Goal: Task Accomplishment & Management: Complete application form

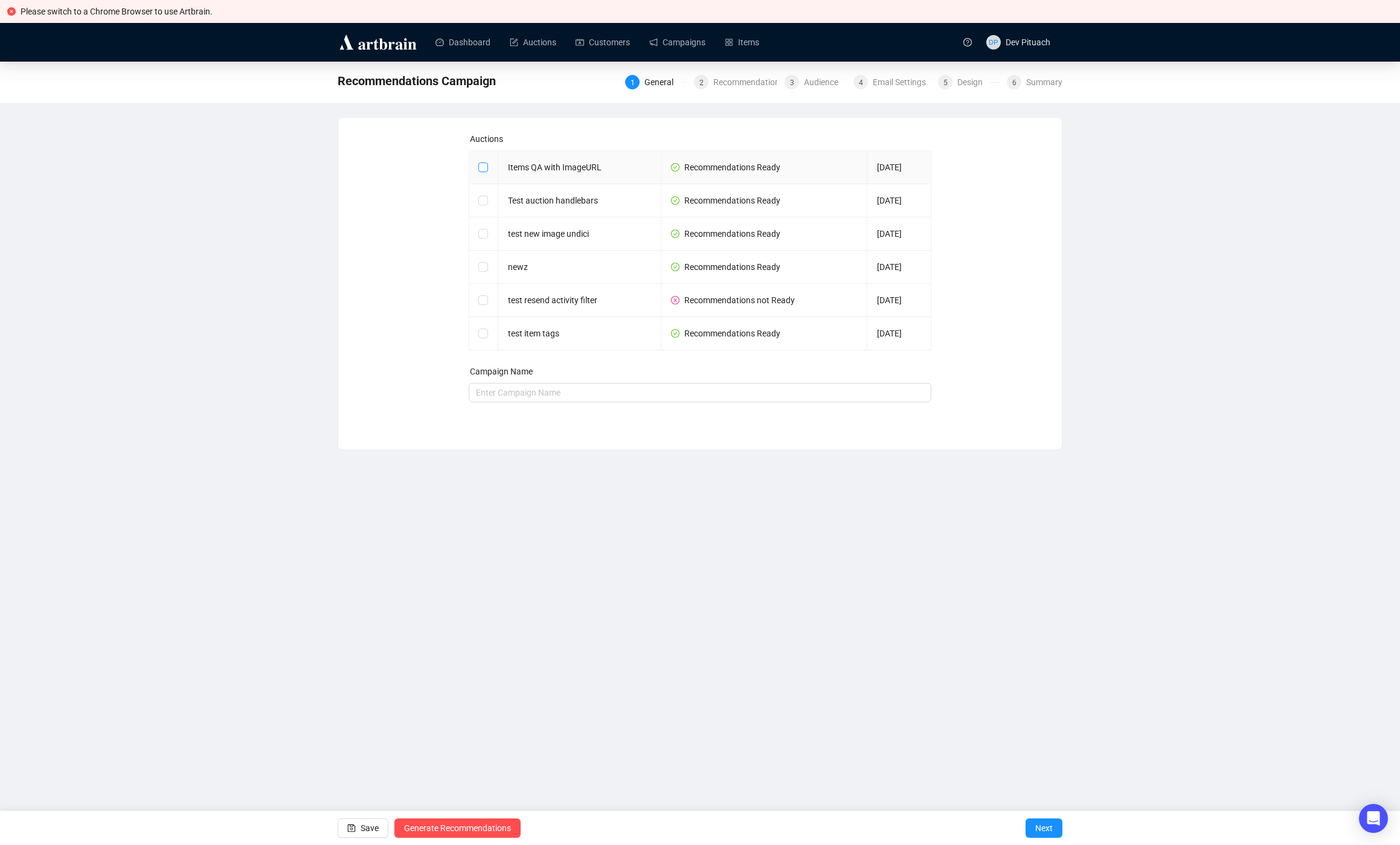
click at [483, 168] on input "checkbox" at bounding box center [482, 167] width 8 height 8
checkbox input "true"
type input "Items QA with ImageURL Campaign"
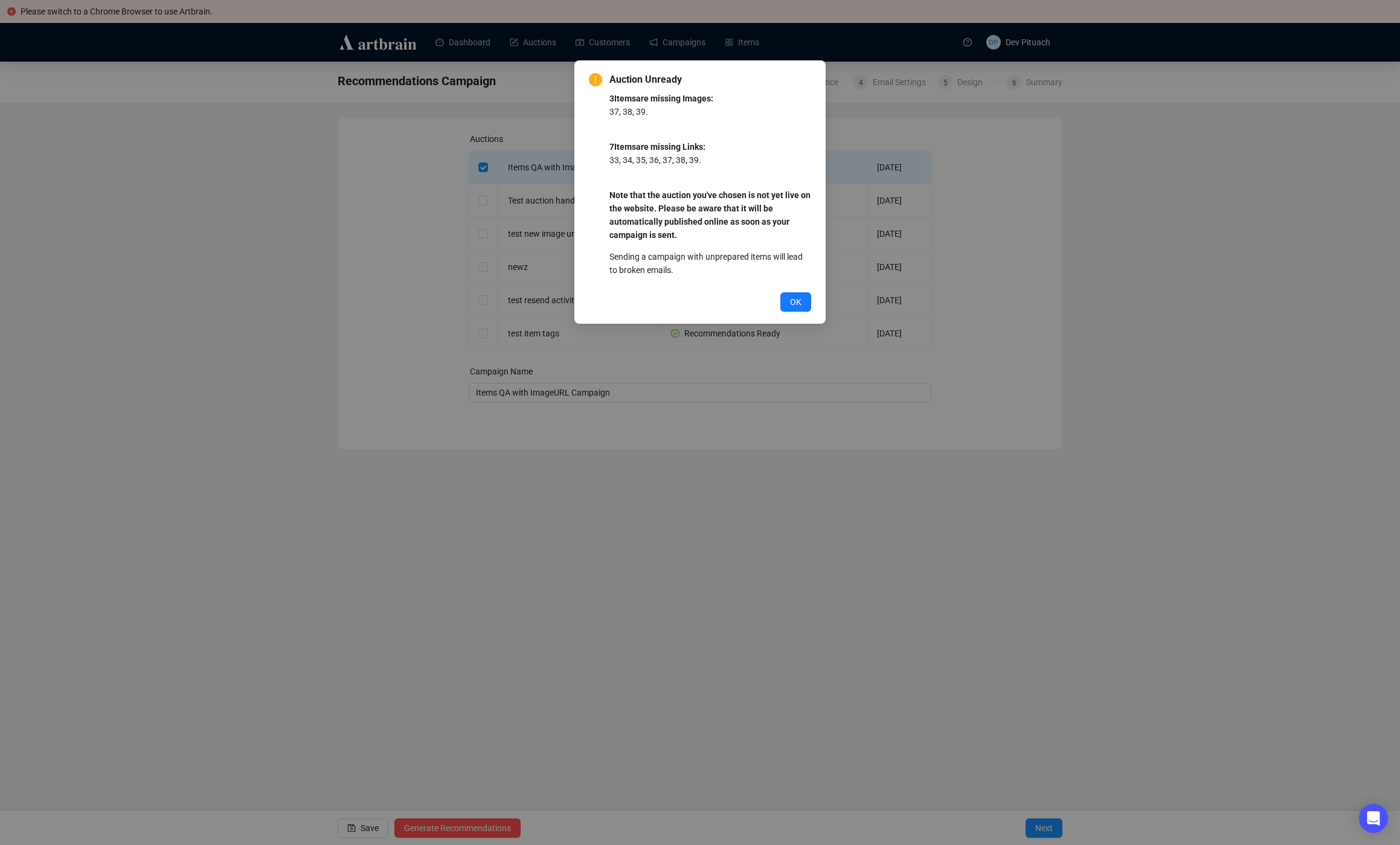
click at [784, 297] on button "OK" at bounding box center [795, 301] width 31 height 19
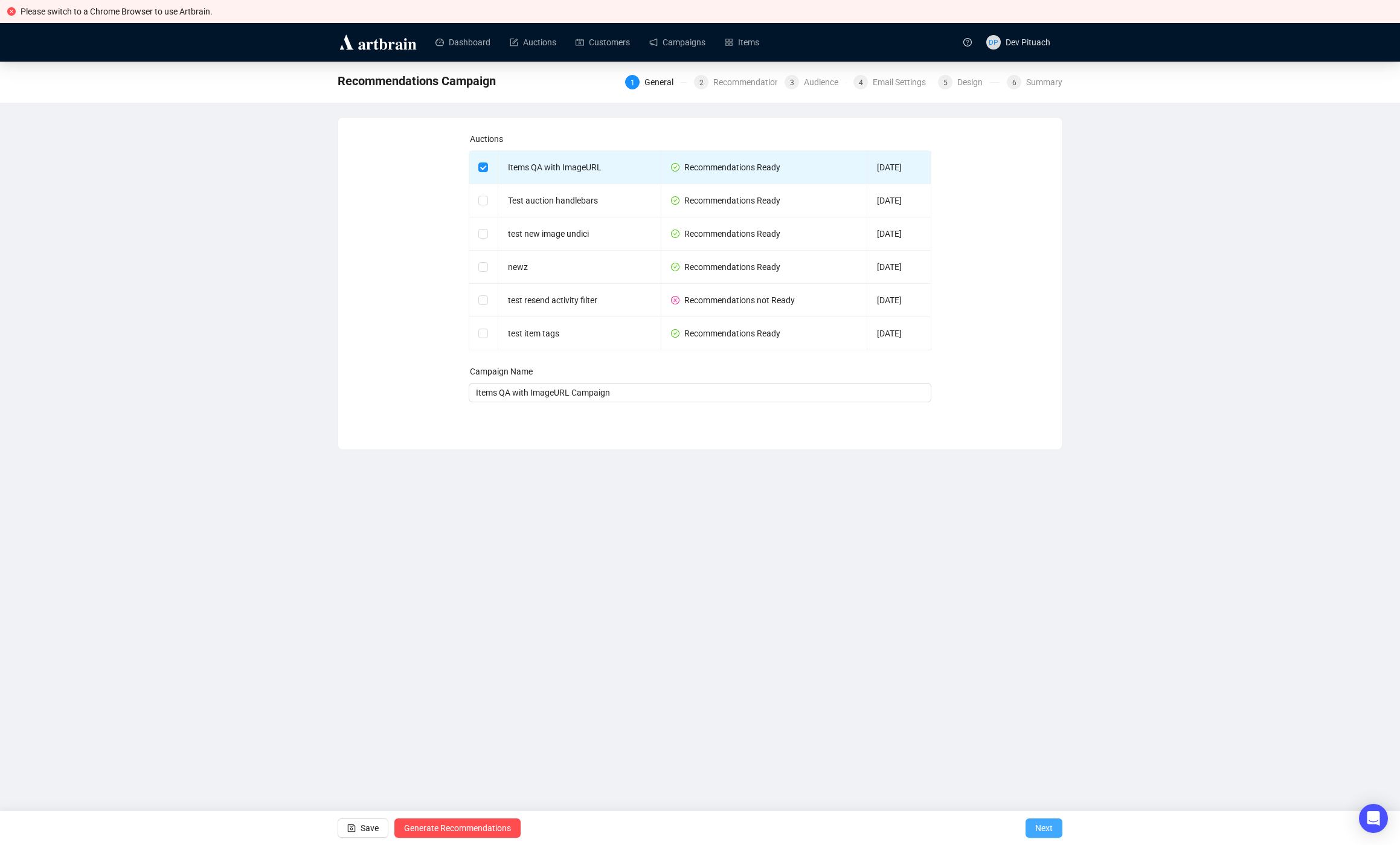
click at [1042, 833] on span "Next" at bounding box center [1043, 828] width 17 height 34
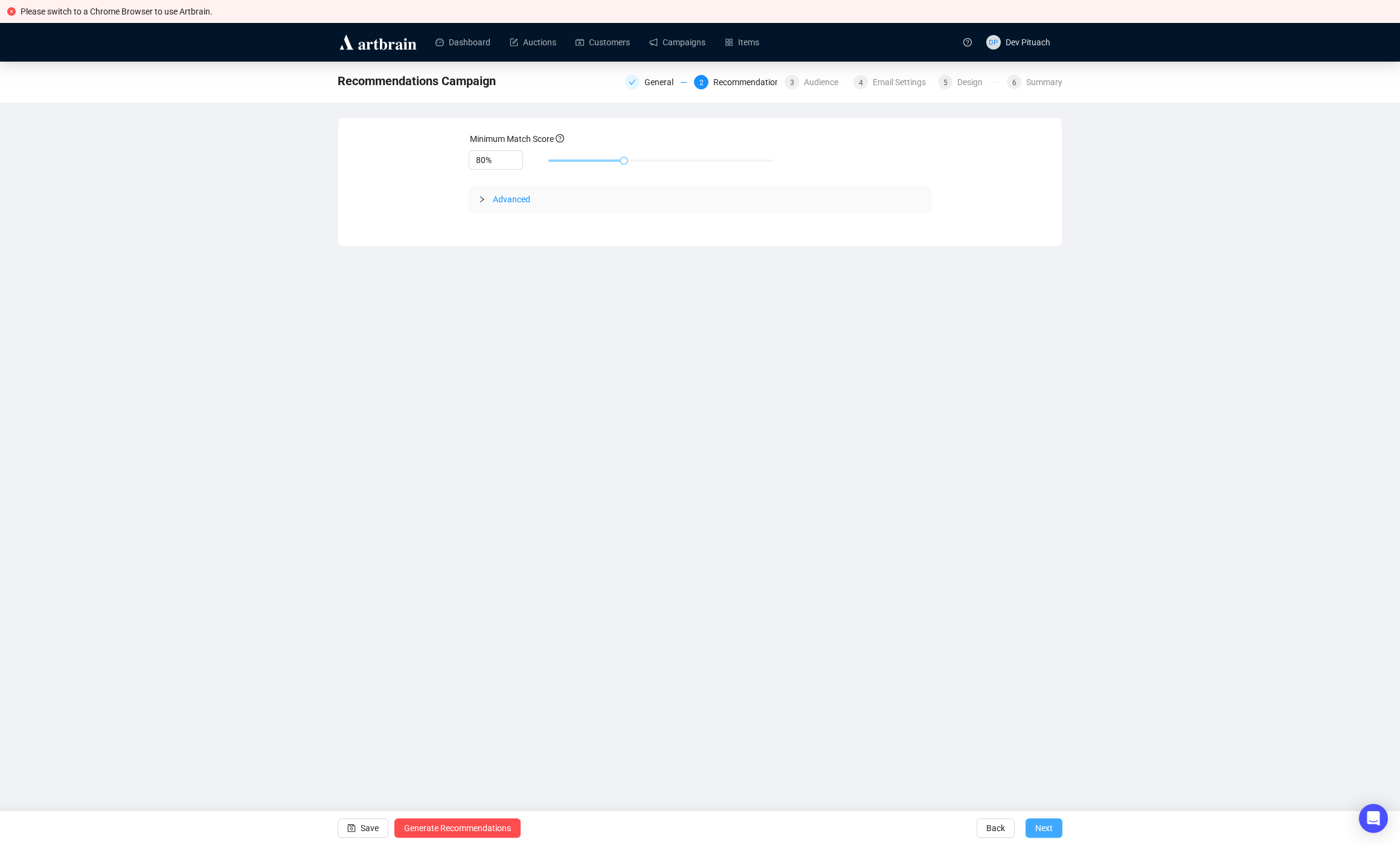
click at [1042, 833] on span "Next" at bounding box center [1043, 828] width 17 height 34
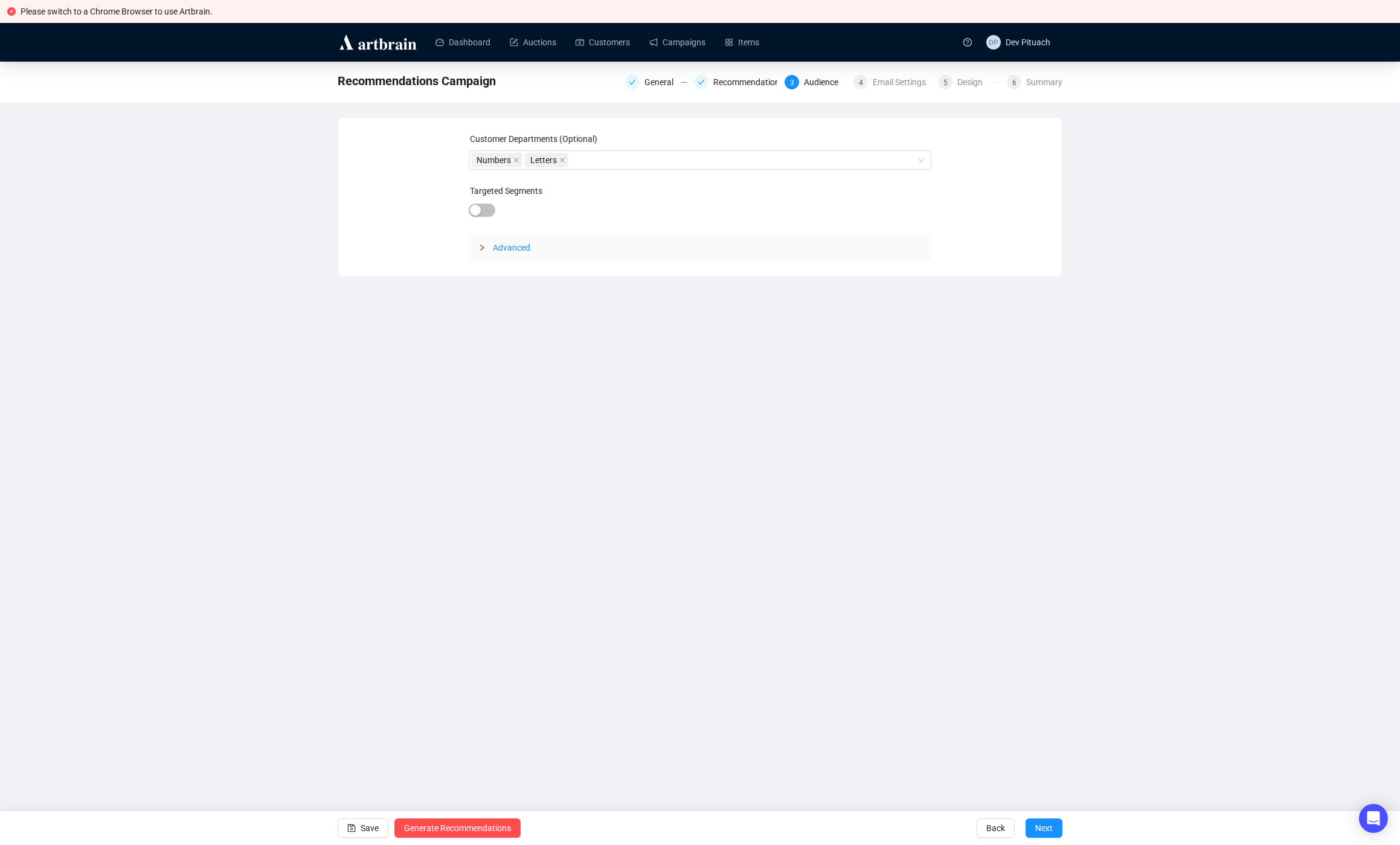
click at [1042, 833] on span "Next" at bounding box center [1043, 828] width 17 height 34
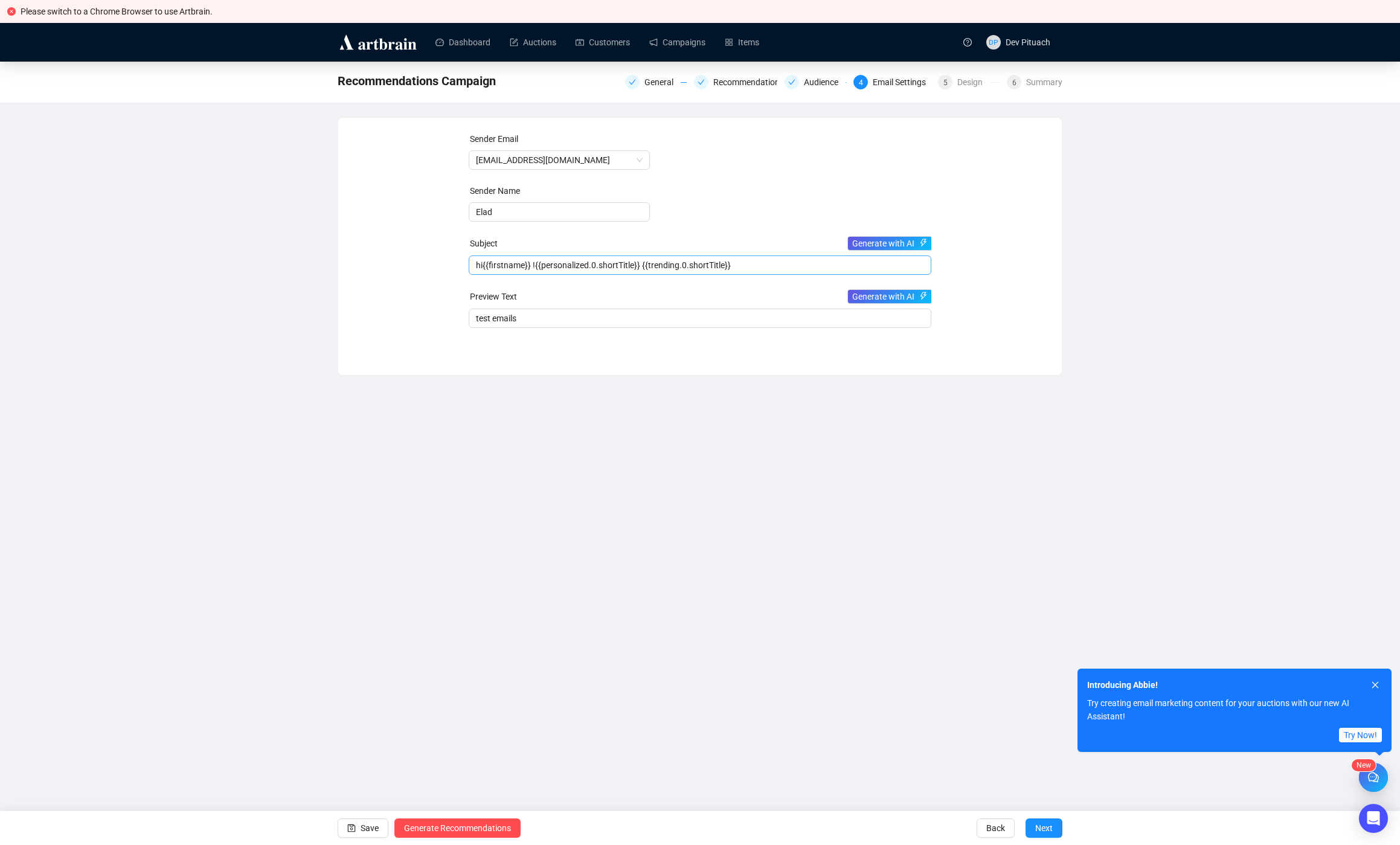
click at [818, 265] on input "hi{{firstname}} !{{personalized.0.shortTitle}} {{trending.0.shortTitle}}" at bounding box center [700, 265] width 448 height 13
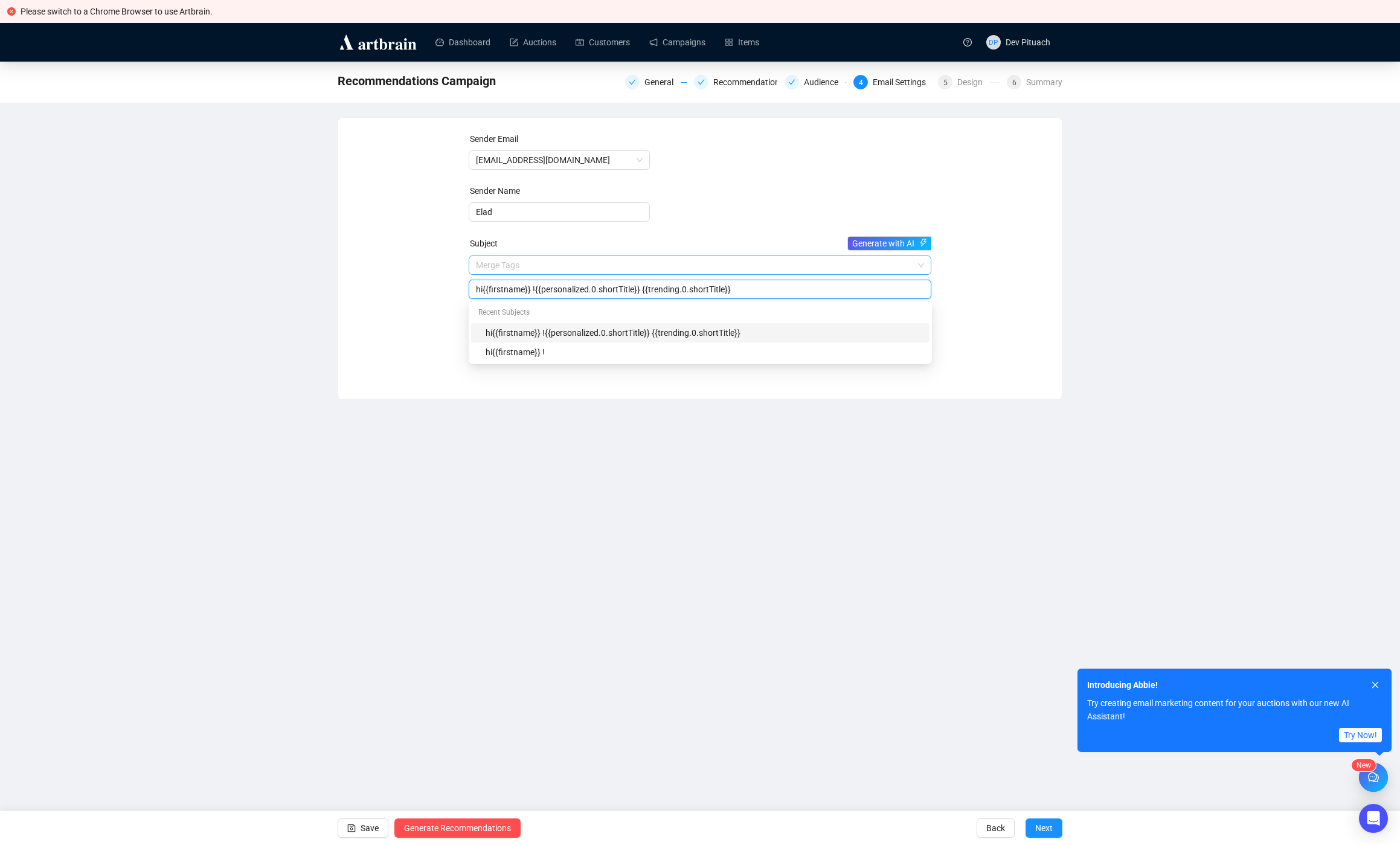
click at [787, 264] on input "search" at bounding box center [695, 265] width 438 height 18
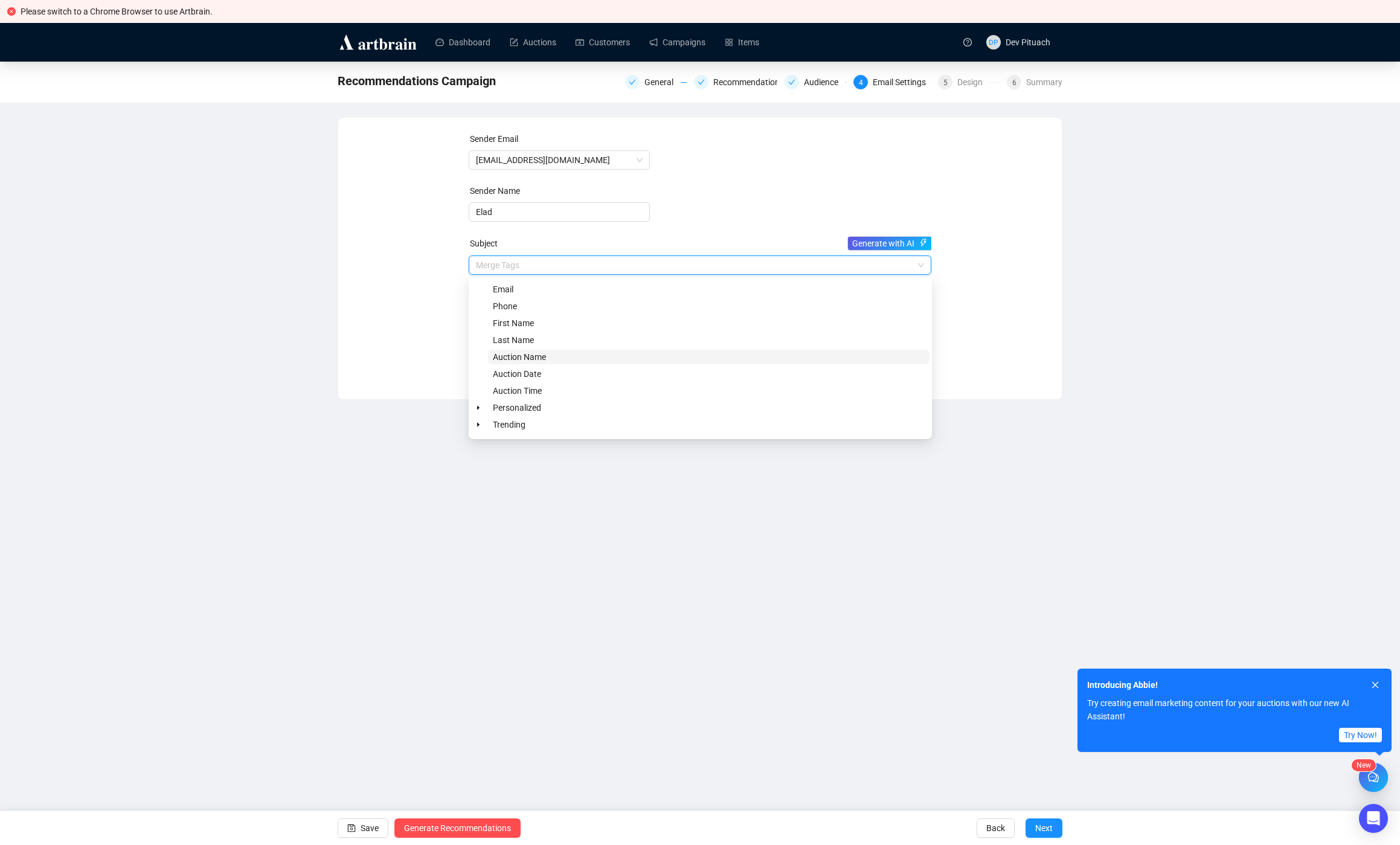
click at [561, 358] on span "Auction Name" at bounding box center [709, 357] width 442 height 15
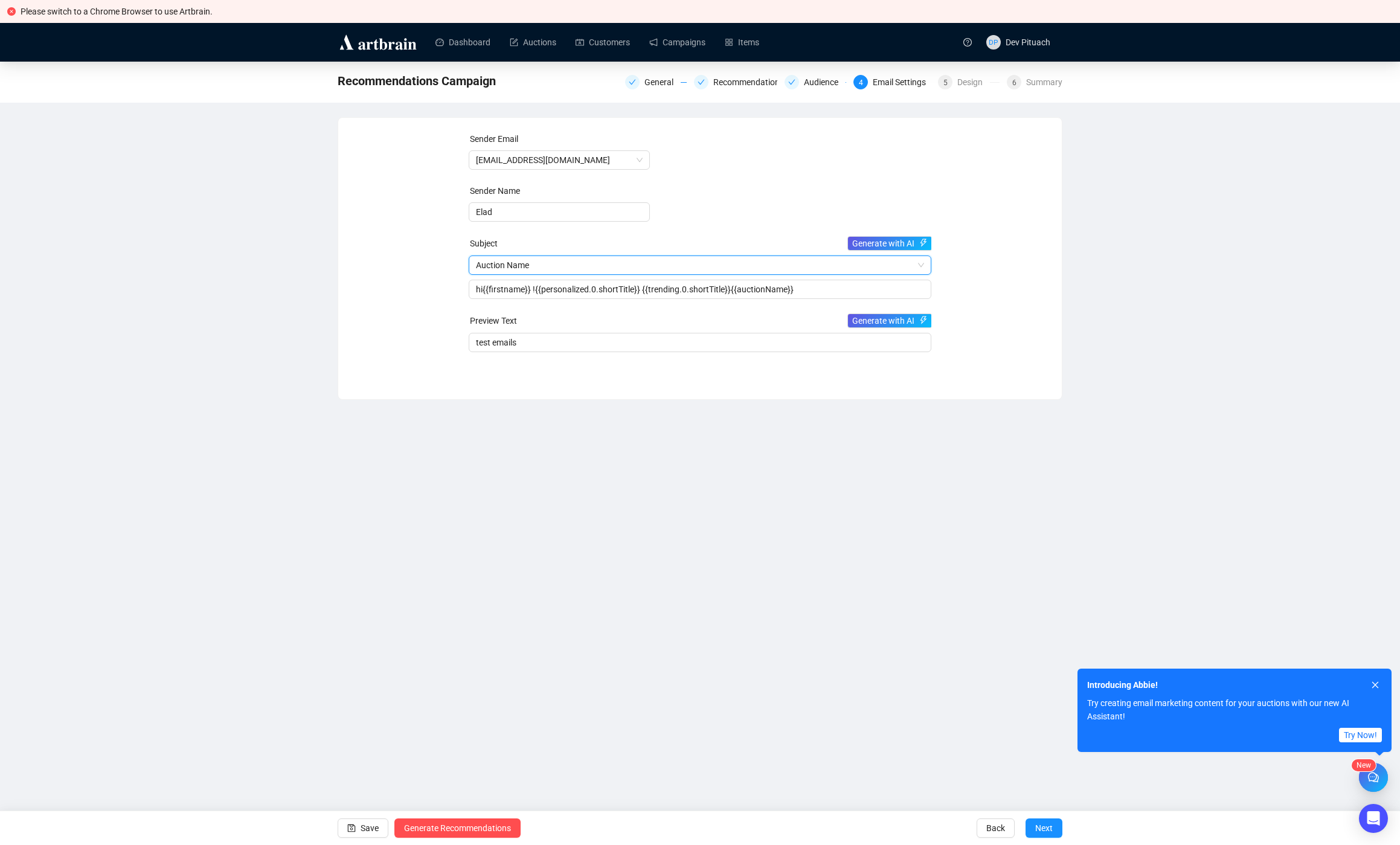
click at [768, 261] on span "Auction Name" at bounding box center [700, 265] width 448 height 18
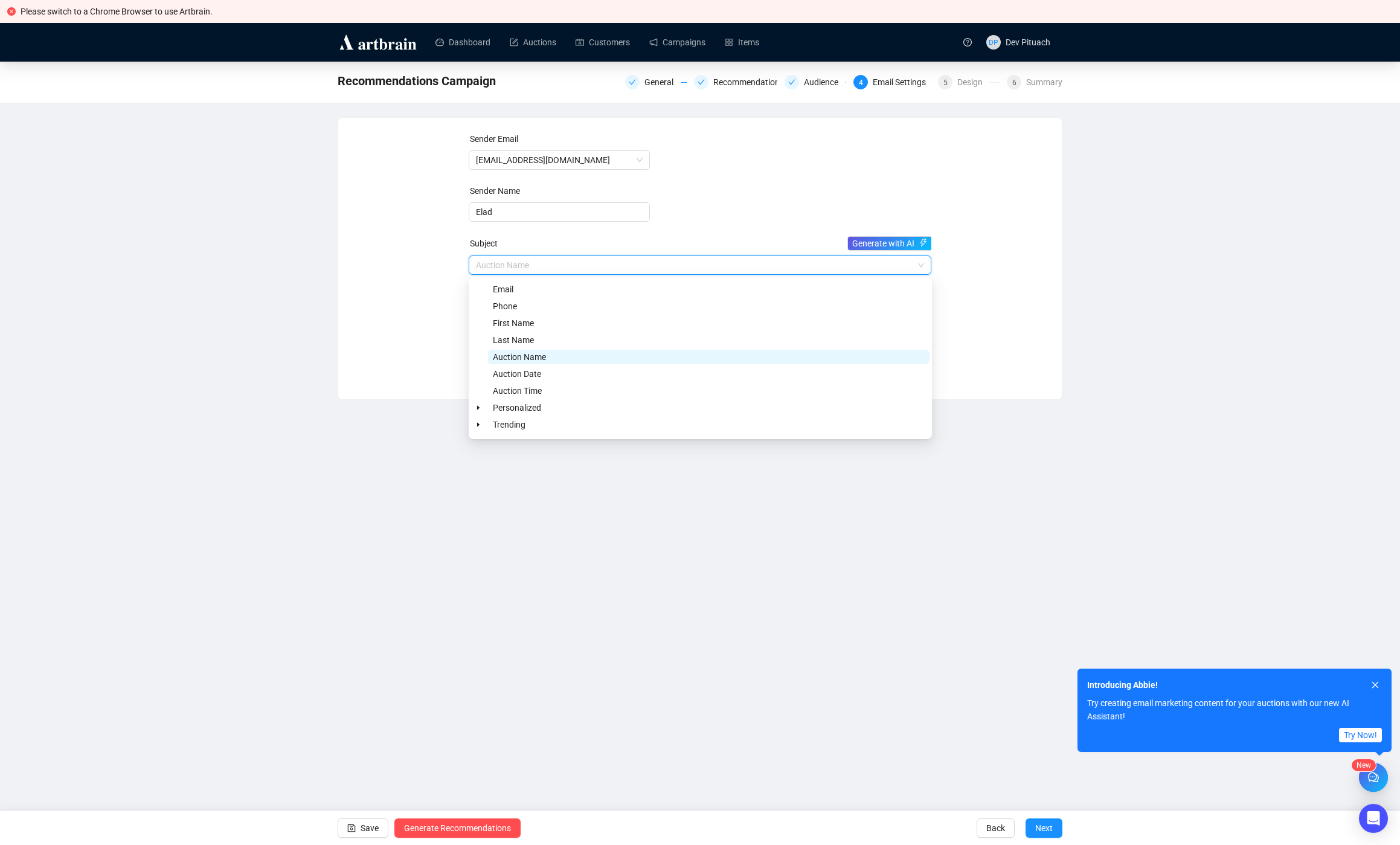
click at [584, 357] on span "Auction Name" at bounding box center [709, 357] width 442 height 15
type input "hi{{firstname}} !{{personalized.0.shortTitle}} {{trending.0.shortTitle}}{{aucti…"
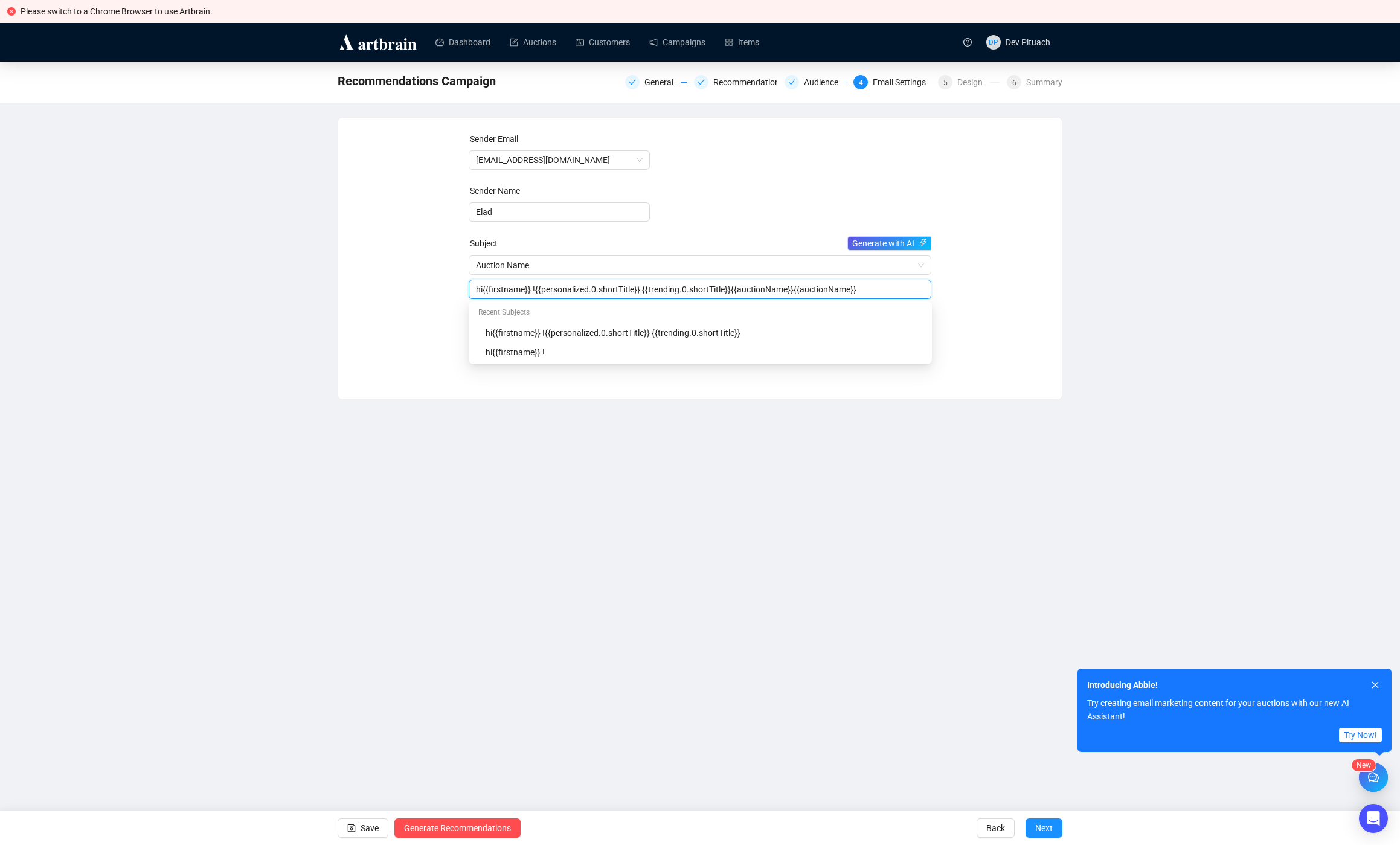
drag, startPoint x: 869, startPoint y: 288, endPoint x: 401, endPoint y: 281, distance: 468.1
click at [476, 282] on input "hi{{firstname}} !{{personalized.0.shortTitle}} {{trending.0.shortTitle}}{{aucti…" at bounding box center [700, 289] width 448 height 13
click at [316, 212] on div "Recommendations Campaign General Recommendations Audience 4 Email Settings 5 De…" at bounding box center [700, 231] width 1400 height 339
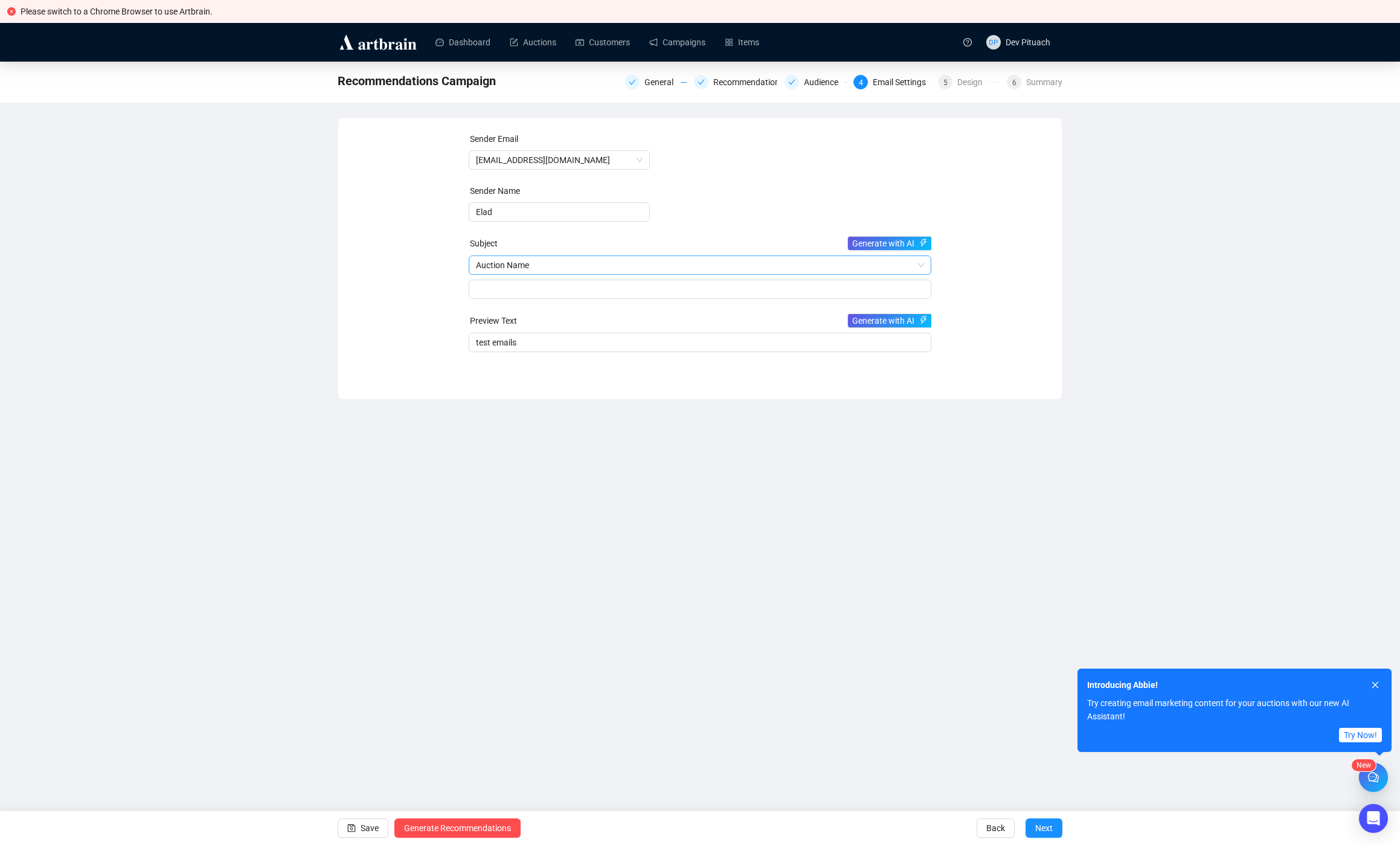
click at [545, 269] on span "Auction Name" at bounding box center [700, 265] width 448 height 18
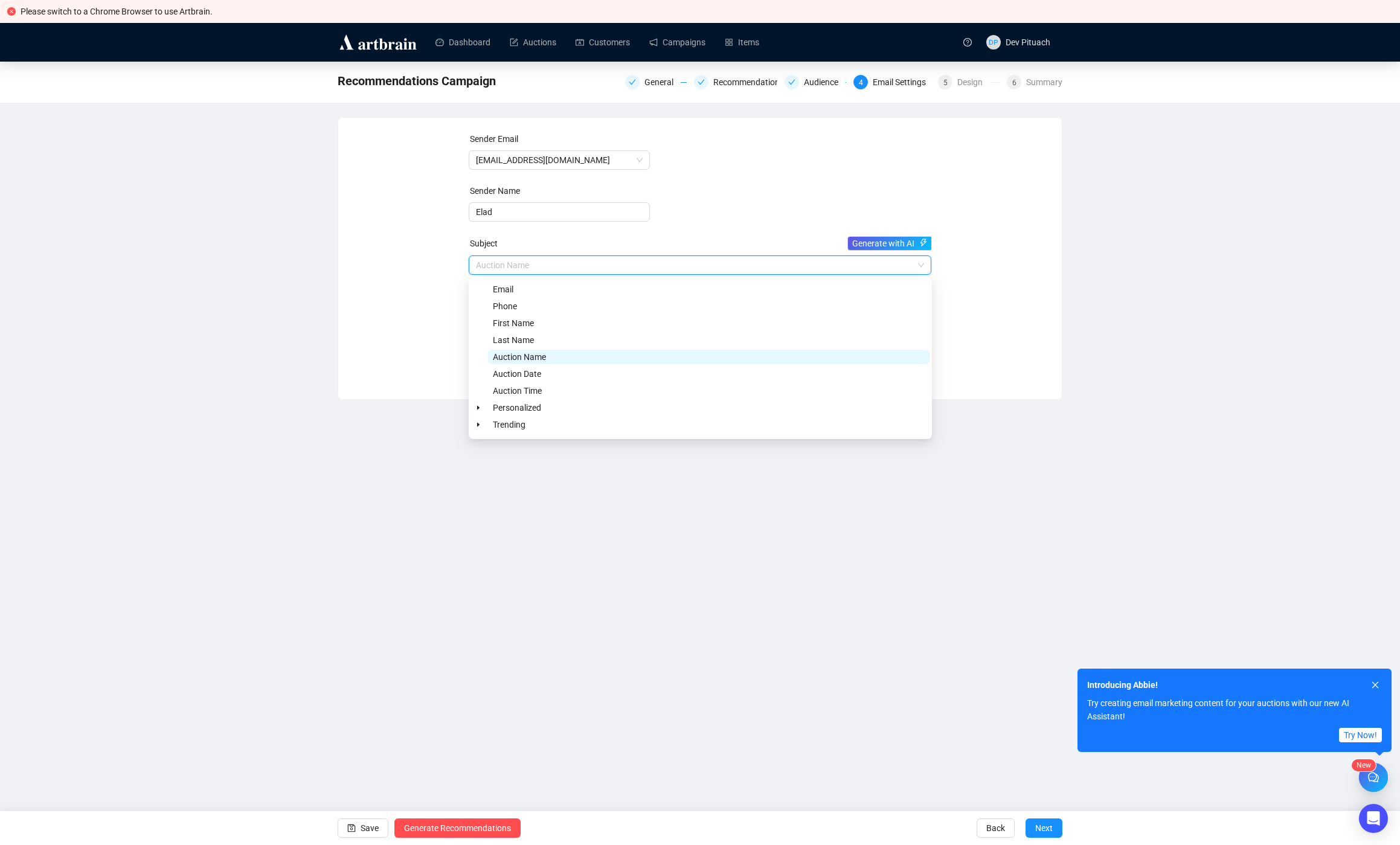
click at [516, 356] on span "Auction Name" at bounding box center [520, 357] width 53 height 10
type input "{{auctionName}}"
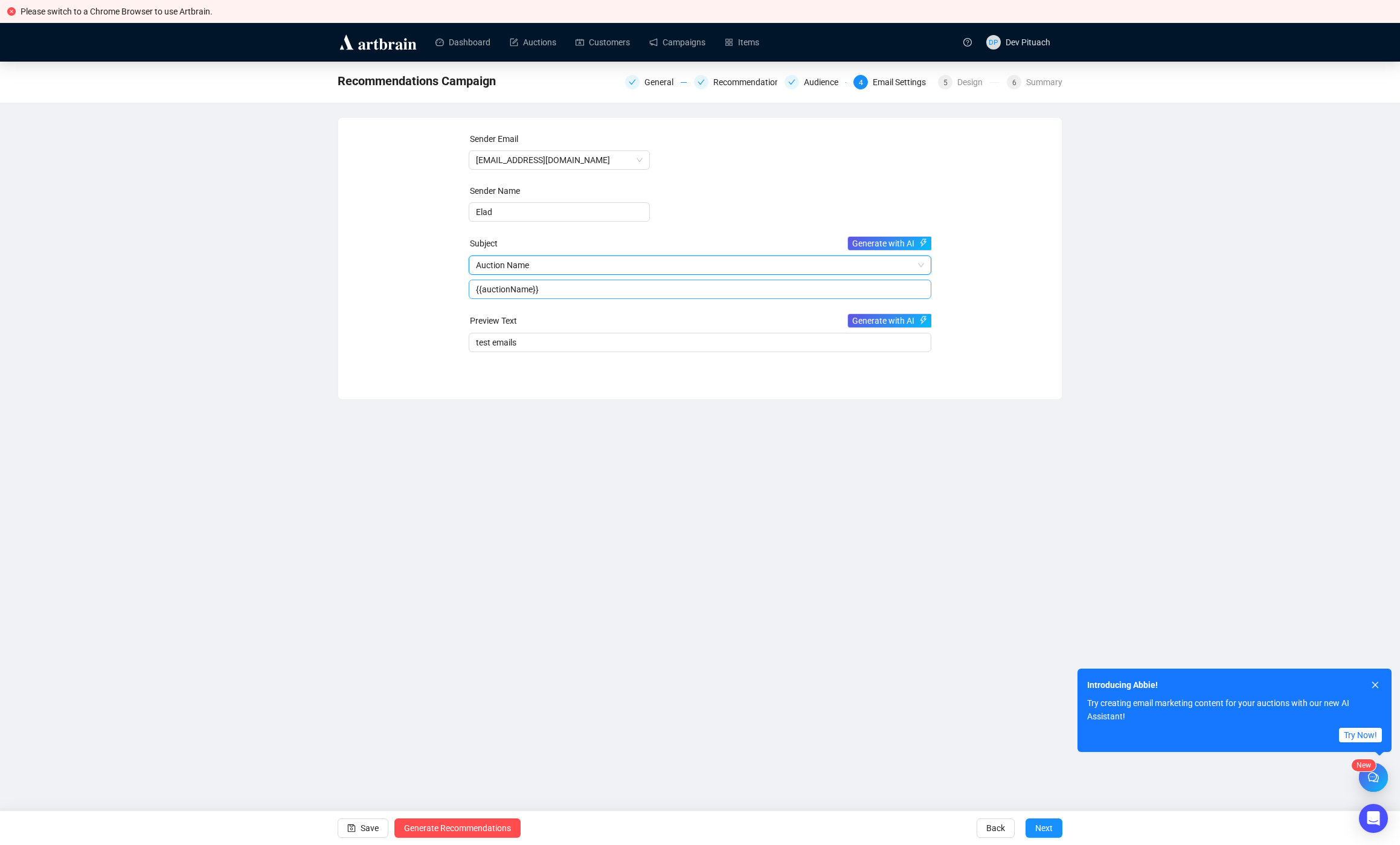
click at [556, 293] on input "{{auctionName}}" at bounding box center [700, 289] width 448 height 13
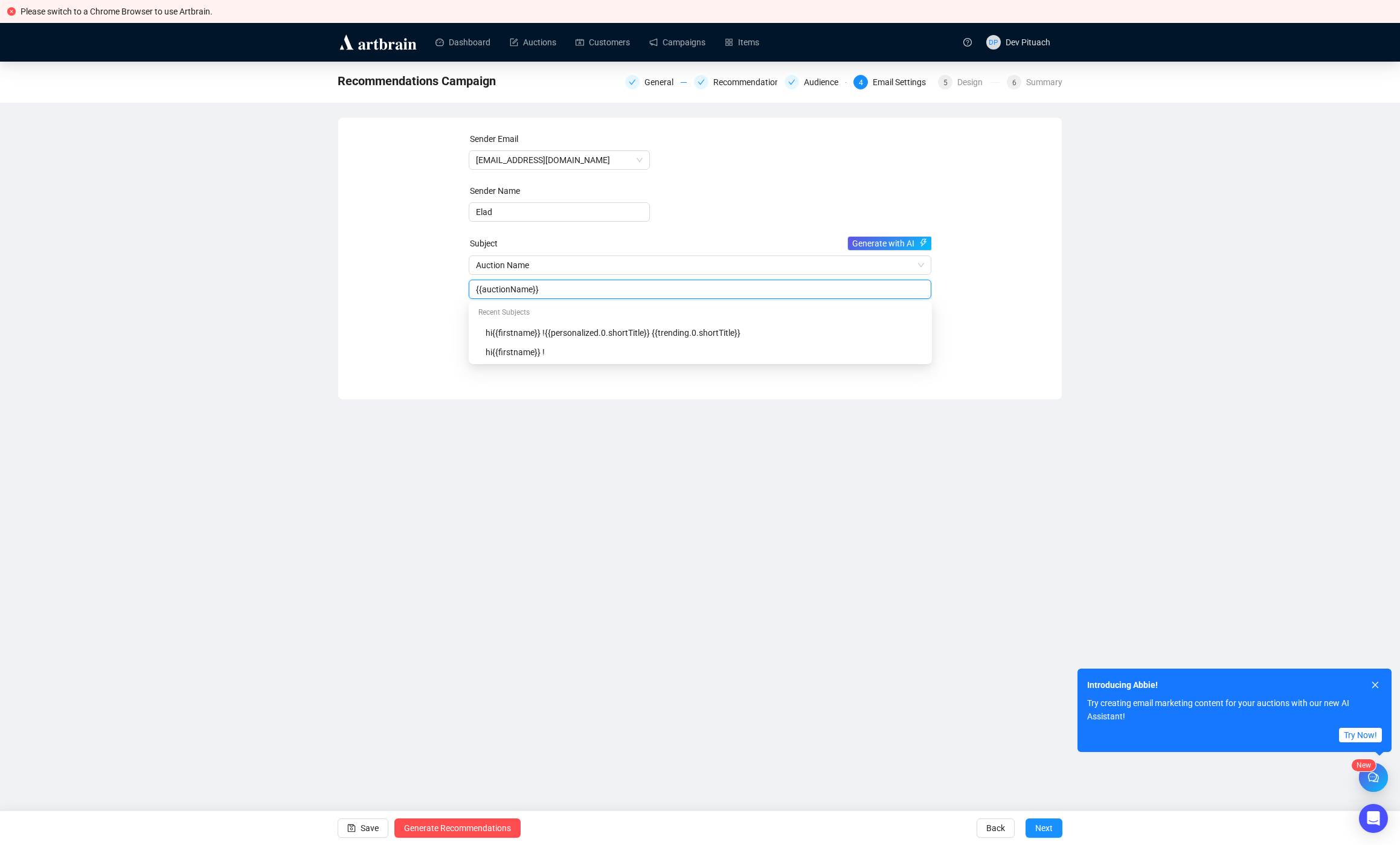
click at [190, 266] on div "Recommendations Campaign General Recommendations Audience 4 Email Settings 5 De…" at bounding box center [700, 231] width 1400 height 339
